Goal: Information Seeking & Learning: Learn about a topic

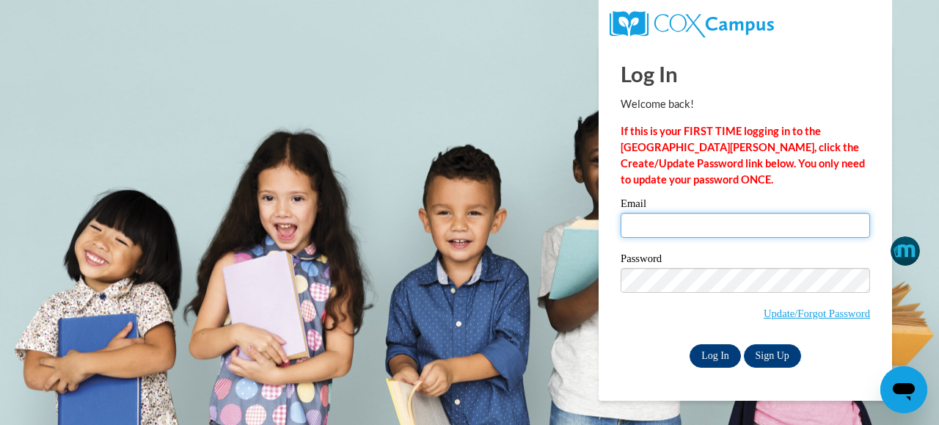
type input "lisaemory0617@yahoo.com"
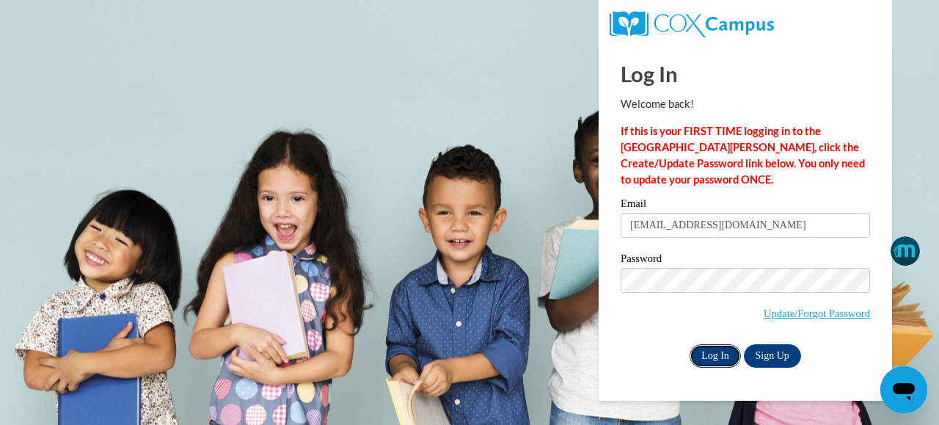
click at [712, 354] on input "Log In" at bounding box center [715, 355] width 51 height 23
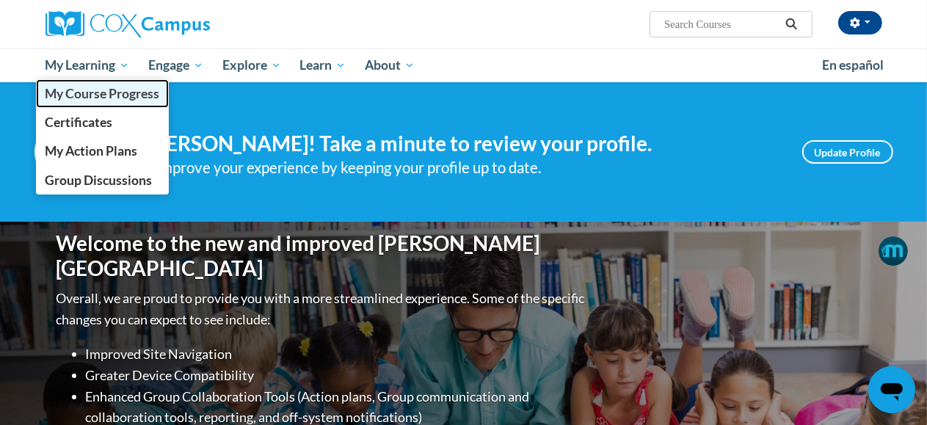
click at [95, 97] on span "My Course Progress" at bounding box center [102, 93] width 114 height 15
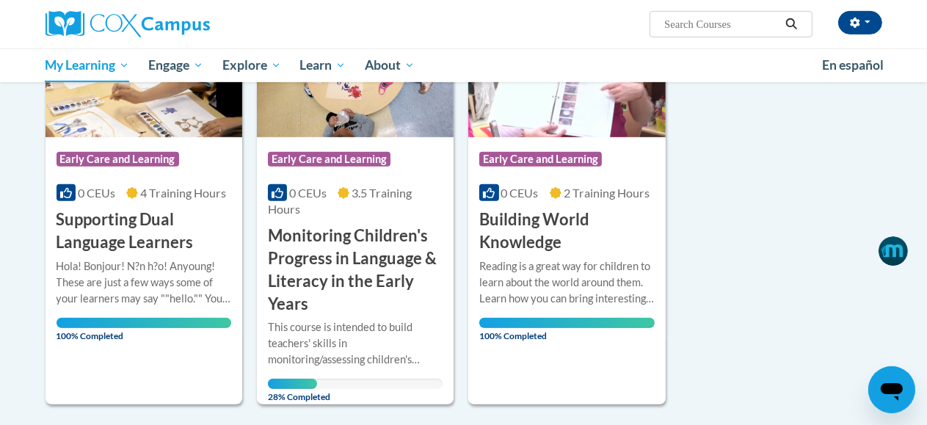
scroll to position [701, 0]
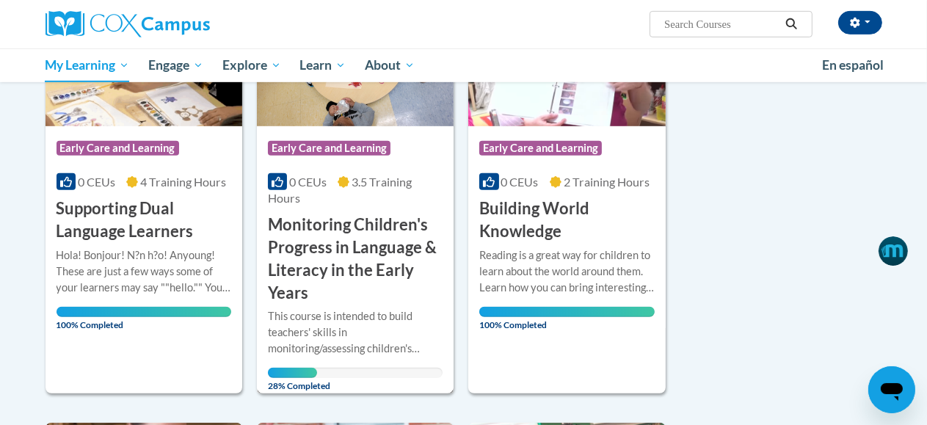
click at [343, 331] on div "This course is intended to build teachers' skills in monitoring/assessing child…" at bounding box center [355, 332] width 175 height 48
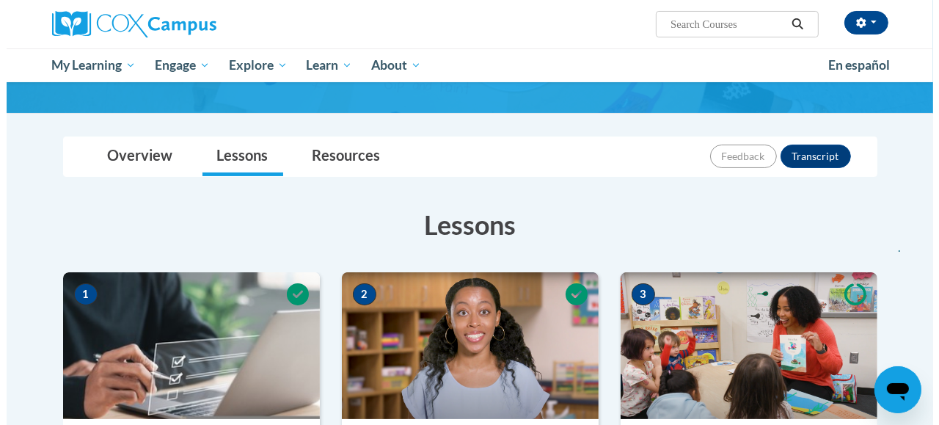
scroll to position [465, 0]
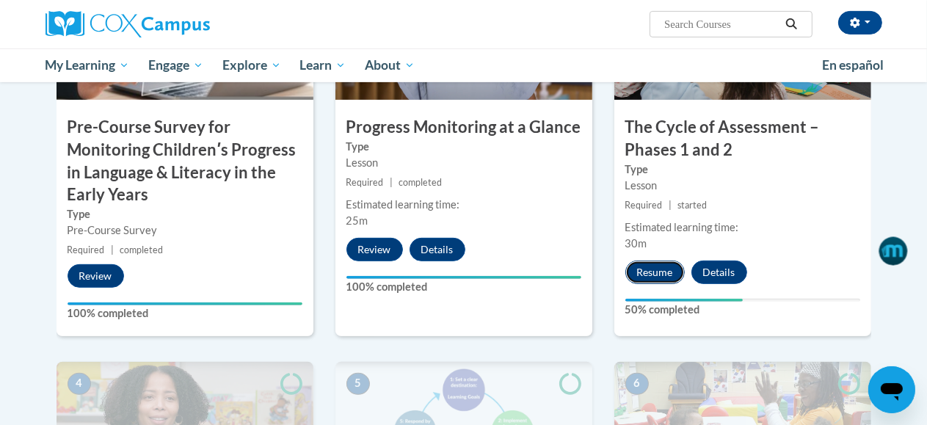
click at [652, 274] on button "Resume" at bounding box center [654, 272] width 59 height 23
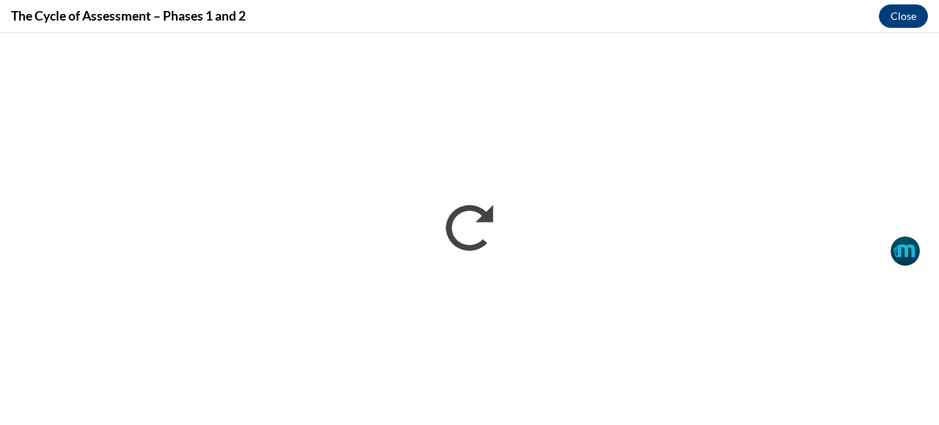
scroll to position [0, 0]
click at [896, 26] on button "Close" at bounding box center [903, 15] width 49 height 23
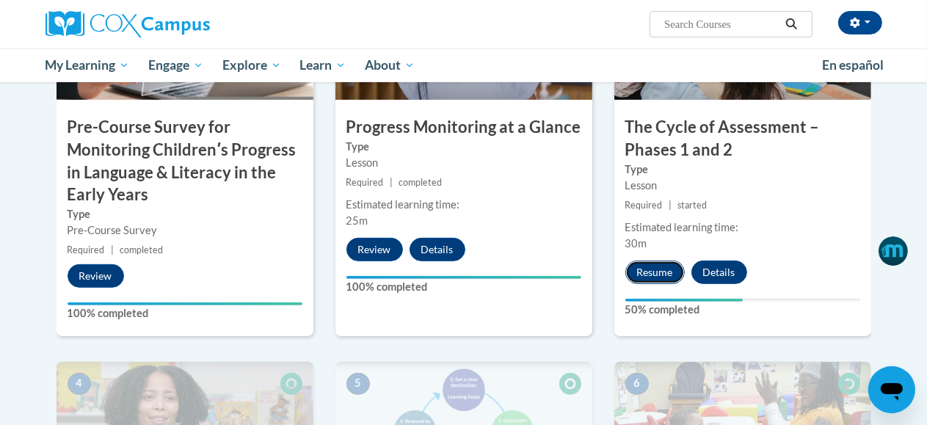
click at [661, 276] on button "Resume" at bounding box center [654, 272] width 59 height 23
